Goal: Book appointment/travel/reservation

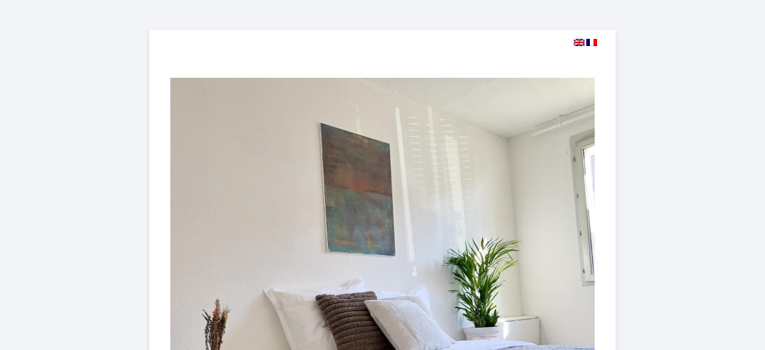
select select
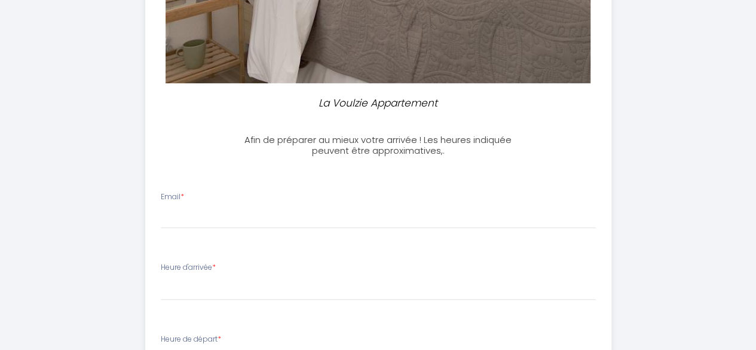
scroll to position [478, 0]
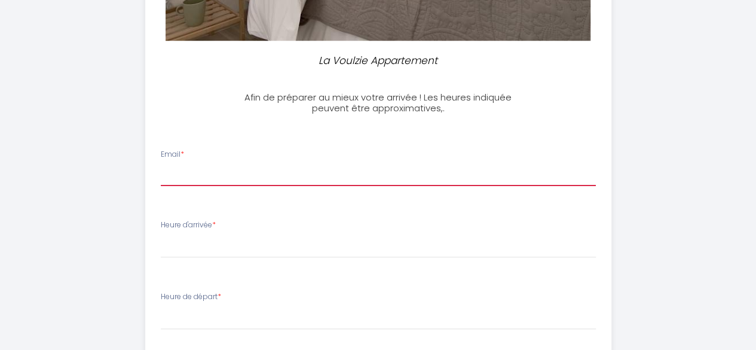
click at [201, 175] on input "Email *" at bounding box center [378, 175] width 435 height 22
type input "[PERSON_NAME][EMAIL_ADDRESS][DOMAIN_NAME]"
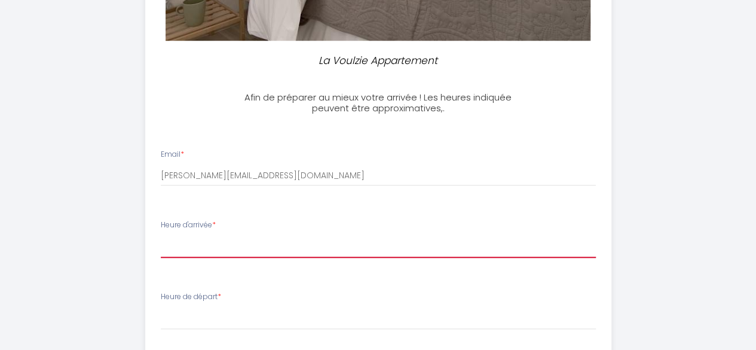
click at [207, 248] on select "15:00 15:30 16:00 16:30 17:00 17:30 18:00 18:30 19:00 19:30 20:00" at bounding box center [378, 246] width 435 height 23
click at [161, 235] on select "15:00 15:30 16:00 16:30 17:00 17:30 18:00 18:30 19:00 19:30 20:00" at bounding box center [378, 246] width 435 height 23
click at [227, 245] on select "15:00 15:30 16:00 16:30 17:00 17:30 18:00 18:30 19:00 19:30 20:00" at bounding box center [378, 246] width 435 height 23
select select "18:30"
click at [161, 235] on select "15:00 15:30 16:00 16:30 17:00 17:30 18:00 18:30 19:00 19:30 20:00" at bounding box center [378, 246] width 435 height 23
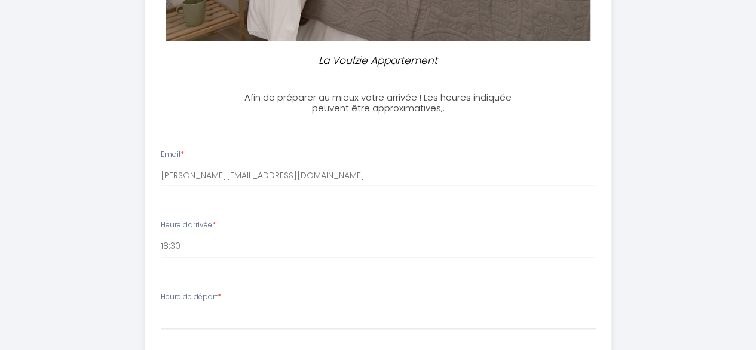
click at [680, 205] on div "La Voulzie Appartement Afin de préparer au mieux votre arrivée ! Les heures ind…" at bounding box center [378, 98] width 699 height 1152
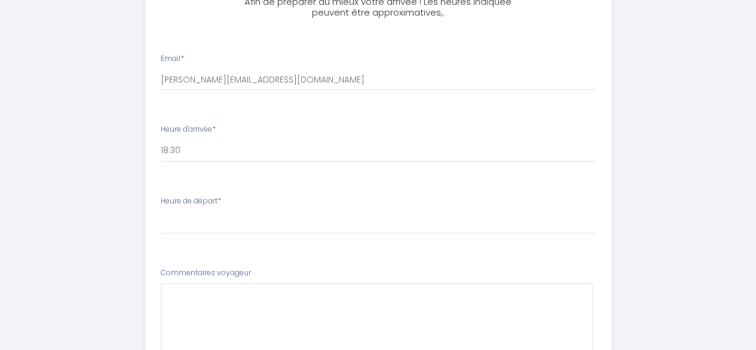
scroll to position [578, 0]
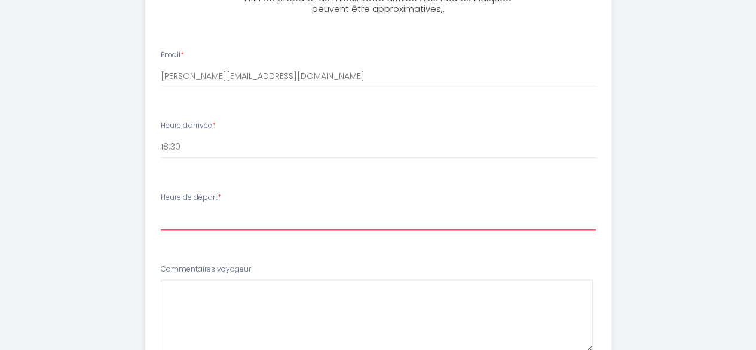
click at [200, 219] on select "00:00 00:30 01:00 01:30 02:00 02:30 03:00 03:30 04:00 04:30 05:00 05:30 06:00 0…" at bounding box center [378, 218] width 435 height 23
select select "10:30"
click at [161, 207] on select "00:00 00:30 01:00 01:30 02:00 02:30 03:00 03:30 04:00 04:30 05:00 05:30 06:00 0…" at bounding box center [378, 218] width 435 height 23
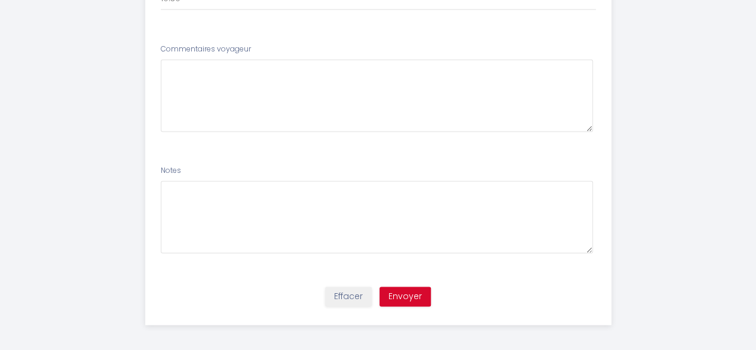
scroll to position [801, 0]
click at [408, 287] on button "Envoyer" at bounding box center [405, 293] width 51 height 20
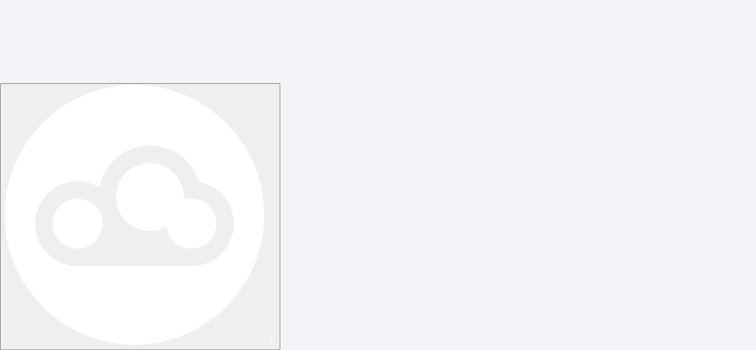
scroll to position [0, 0]
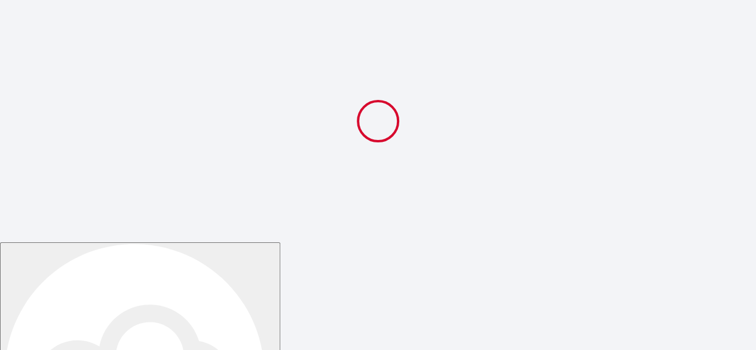
select select "18:30"
select select "10:30"
